Goal: Register for event/course

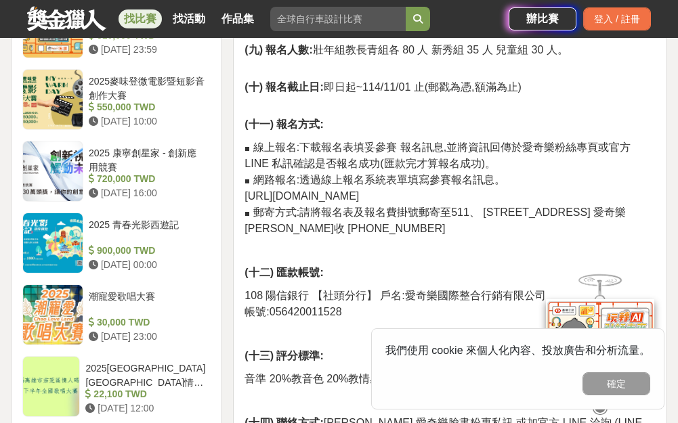
scroll to position [1037, 0]
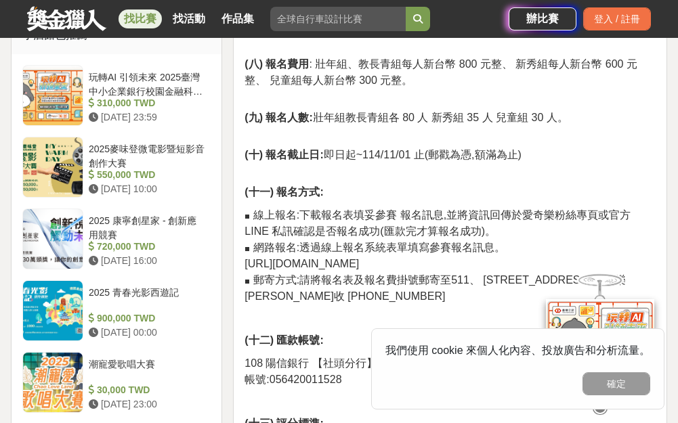
click at [324, 258] on span "[URL][DOMAIN_NAME]" at bounding box center [301, 264] width 114 height 12
drag, startPoint x: 246, startPoint y: 246, endPoint x: 426, endPoint y: 243, distance: 180.1
click at [359, 258] on span "[URL][DOMAIN_NAME]" at bounding box center [301, 264] width 114 height 12
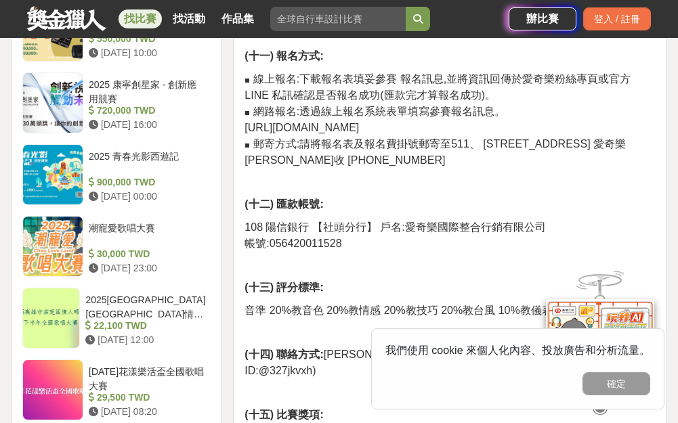
scroll to position [1173, 0]
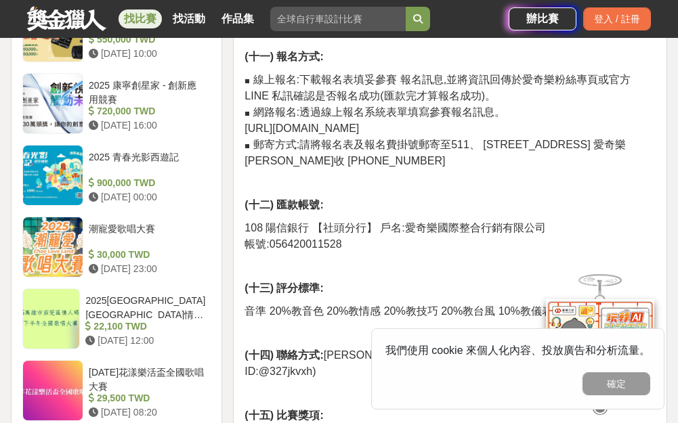
copy span "https://forms.gle/ZZnwy1q1riPj8yTZ"
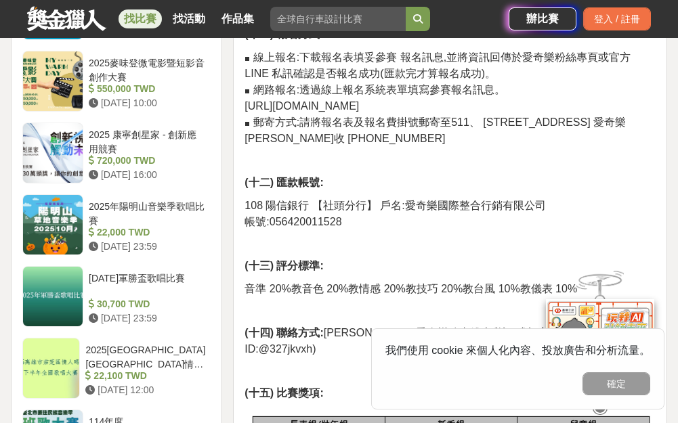
scroll to position [1219, 0]
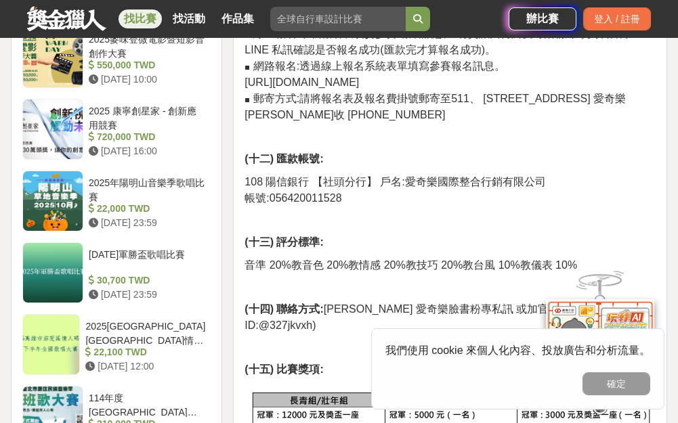
drag, startPoint x: 283, startPoint y: 64, endPoint x: 439, endPoint y: 60, distance: 155.8
click at [439, 60] on p "◼ 線上報名:下載報名表填妥參賽 報名訊息,並將資訊回傳於愛奇樂粉絲專頁或官方 LINE 私訊確認是否報名成功(匯款完才算報名成功)。 ◼ 網路報名:透過線上…" at bounding box center [449, 75] width 411 height 98
copy span "[DOMAIN_NAME][URL]"
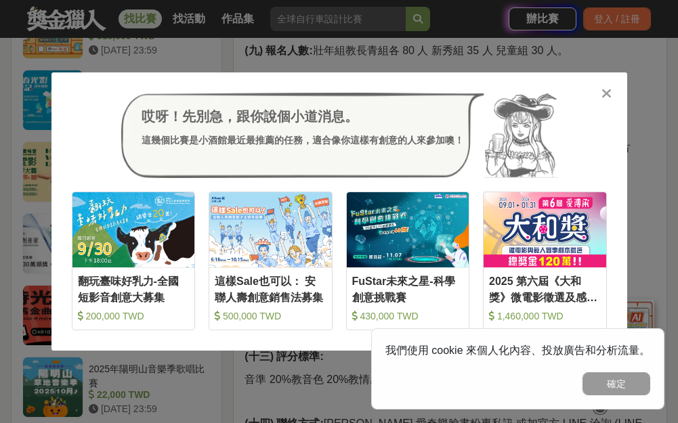
scroll to position [948, 0]
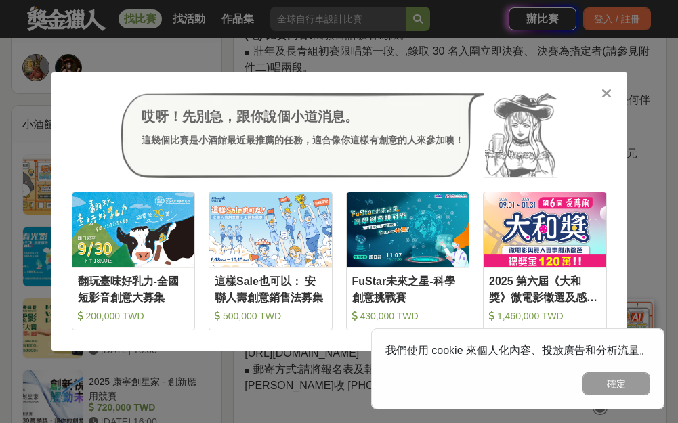
click at [613, 93] on div at bounding box center [607, 93] width 14 height 14
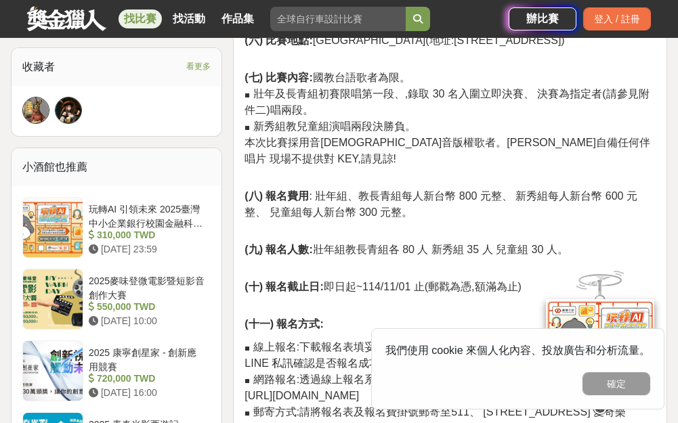
scroll to position [902, 0]
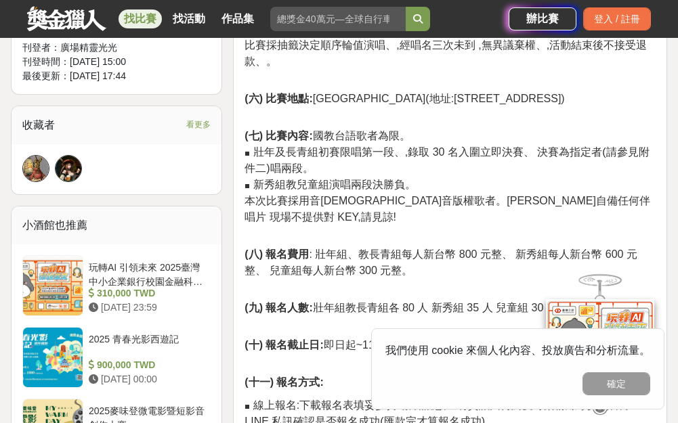
scroll to position [880, 0]
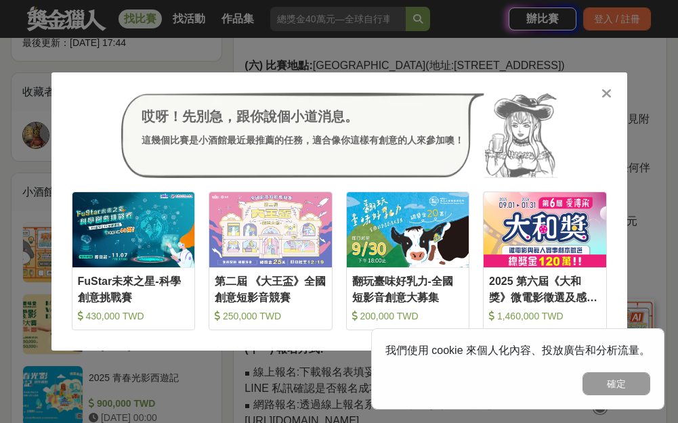
click at [611, 89] on div at bounding box center [607, 93] width 14 height 14
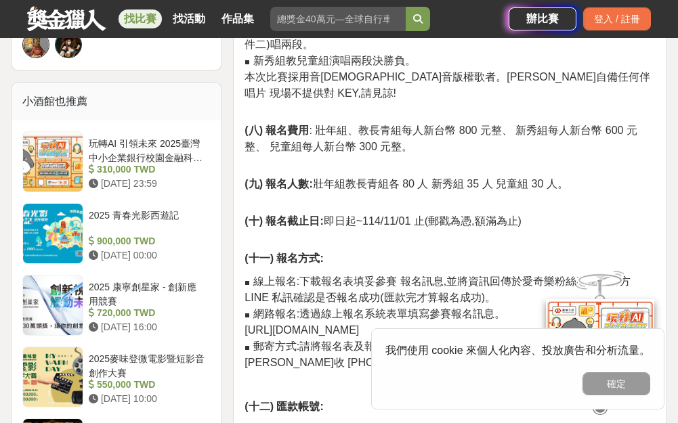
scroll to position [948, 0]
